Goal: Task Accomplishment & Management: Use online tool/utility

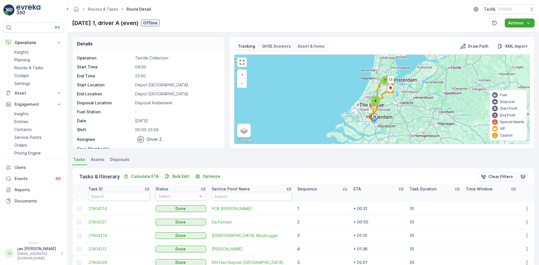
scroll to position [123, 0]
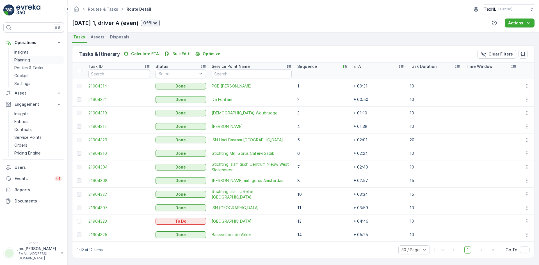
click at [25, 59] on p "Planning" at bounding box center [22, 60] width 16 height 6
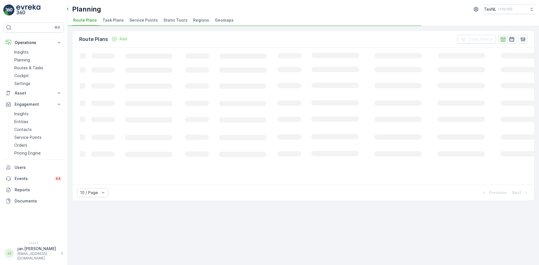
click at [140, 19] on span "Service Points" at bounding box center [143, 20] width 28 height 6
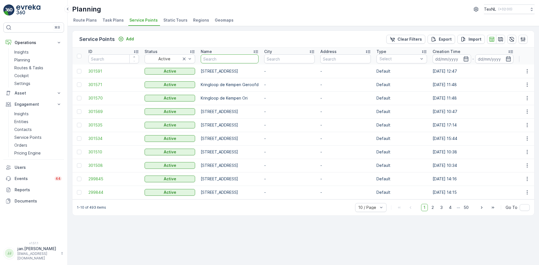
click at [247, 58] on input "text" at bounding box center [230, 58] width 58 height 9
type input "schilder"
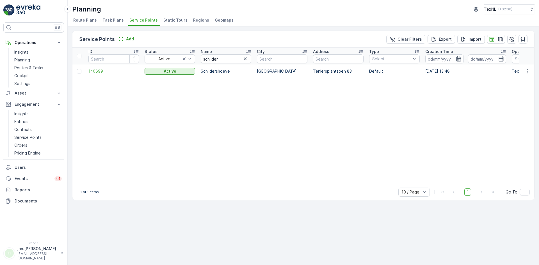
click at [92, 74] on span "140699" at bounding box center [113, 71] width 50 height 6
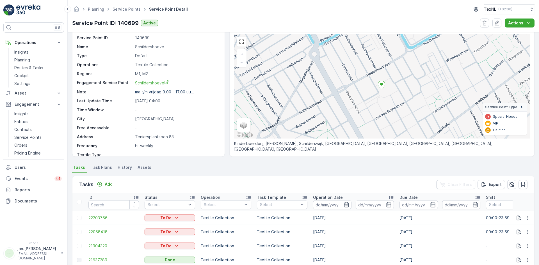
scroll to position [28, 0]
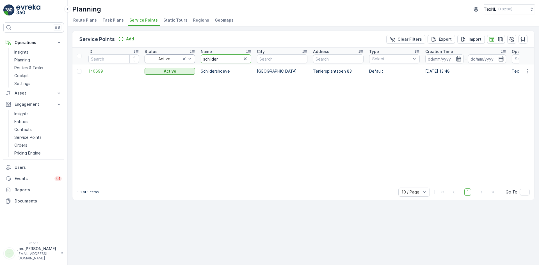
drag, startPoint x: 226, startPoint y: 59, endPoint x: 182, endPoint y: 63, distance: 44.2
type input "elem"
click at [105, 72] on span "139585" at bounding box center [113, 71] width 50 height 6
drag, startPoint x: 221, startPoint y: 62, endPoint x: 172, endPoint y: 65, distance: 49.2
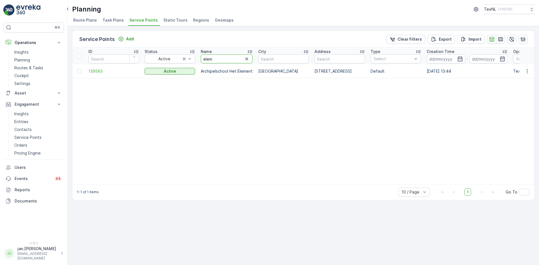
type input "regenb"
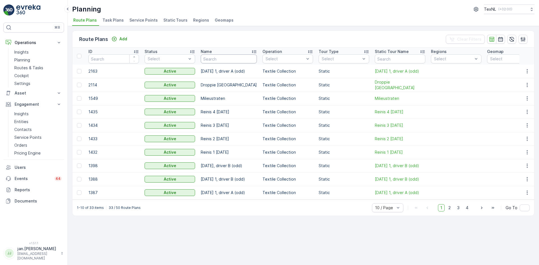
click at [224, 58] on input "text" at bounding box center [229, 58] width 56 height 9
click at [147, 17] on li "Service Points" at bounding box center [144, 21] width 32 height 10
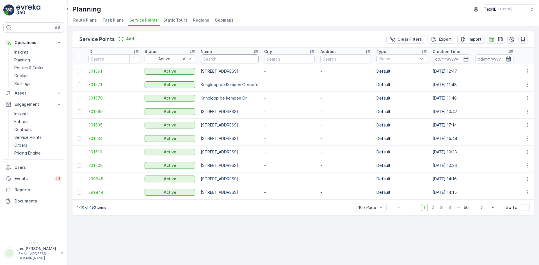
click at [229, 61] on input "text" at bounding box center [230, 58] width 58 height 9
type input "noten"
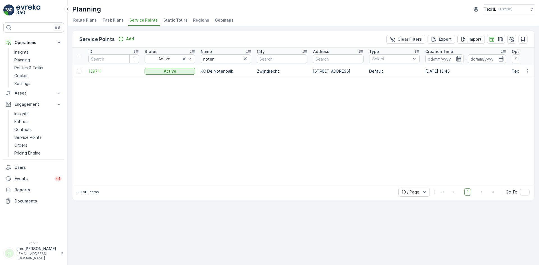
click at [97, 75] on td "139711" at bounding box center [114, 71] width 56 height 13
click at [96, 71] on span "139711" at bounding box center [113, 71] width 50 height 6
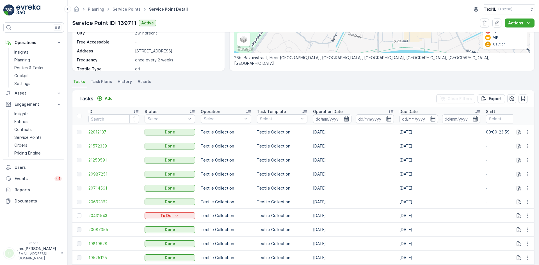
scroll to position [140, 0]
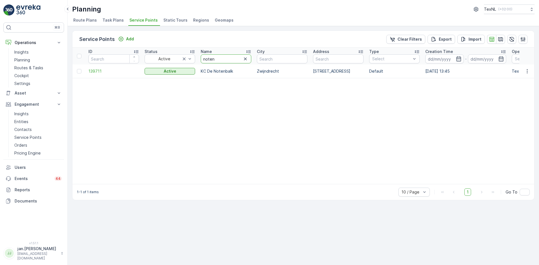
type input "herwei"
click at [101, 70] on span "140697" at bounding box center [113, 71] width 50 height 6
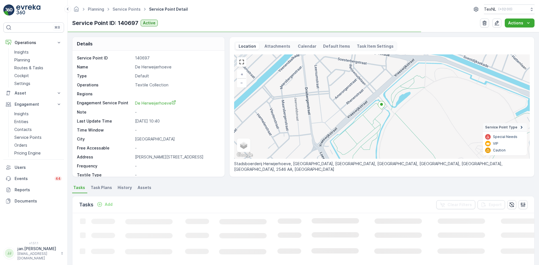
scroll to position [28, 0]
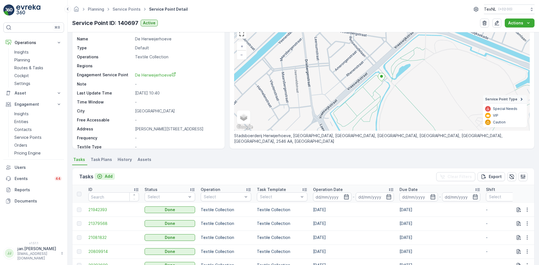
click at [109, 178] on p "Add" at bounding box center [109, 177] width 8 height 6
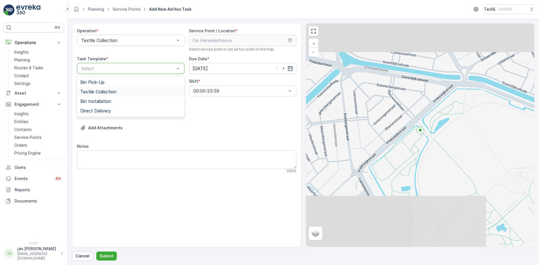
click at [111, 89] on span "Textile Collection" at bounding box center [98, 91] width 36 height 5
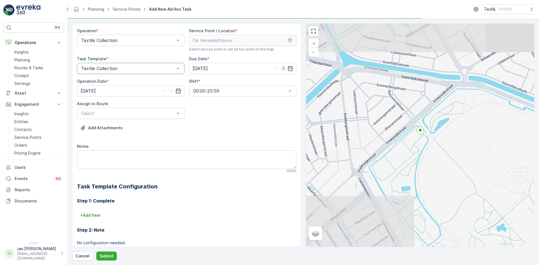
click at [284, 69] on icon "button" at bounding box center [283, 69] width 6 height 6
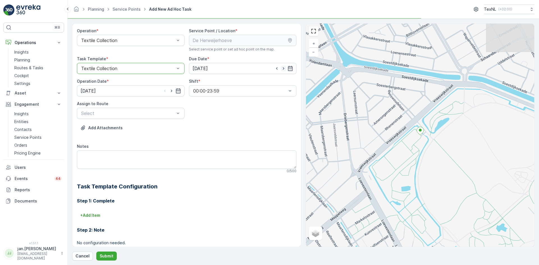
click at [284, 69] on icon "button" at bounding box center [283, 69] width 6 height 6
type input "[DATE]"
click at [170, 91] on icon "button" at bounding box center [172, 91] width 6 height 6
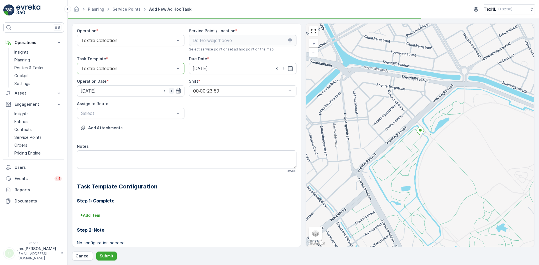
click at [170, 91] on icon "button" at bounding box center [172, 91] width 6 height 6
type input "[DATE]"
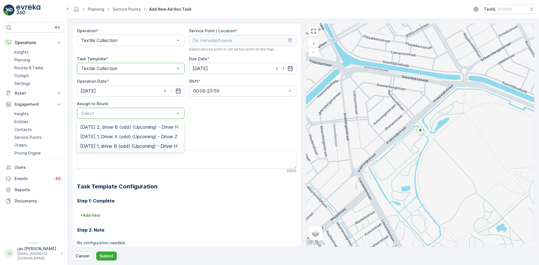
click at [112, 149] on span "[DATE] 1, driver B (odd) (Upcoming) - Driver H" at bounding box center [128, 146] width 97 height 5
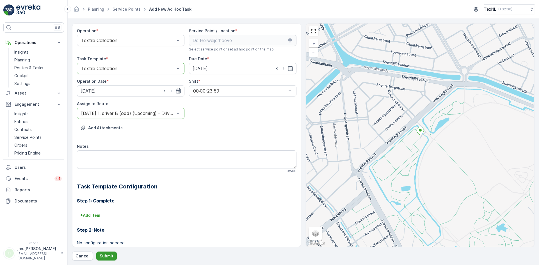
click at [107, 257] on p "Submit" at bounding box center [107, 256] width 14 height 6
